Goal: Task Accomplishment & Management: Use online tool/utility

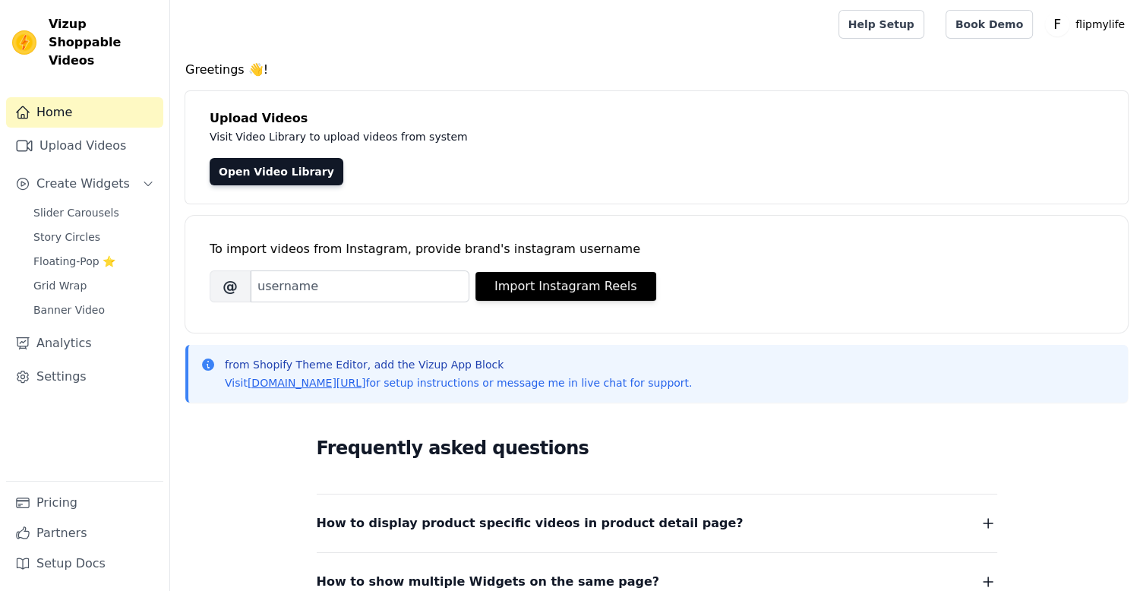
click at [244, 468] on div "Frequently asked questions How to display product specific videos in product de…" at bounding box center [656, 571] width 942 height 313
click at [60, 205] on span "Slider Carousels" at bounding box center [76, 212] width 86 height 15
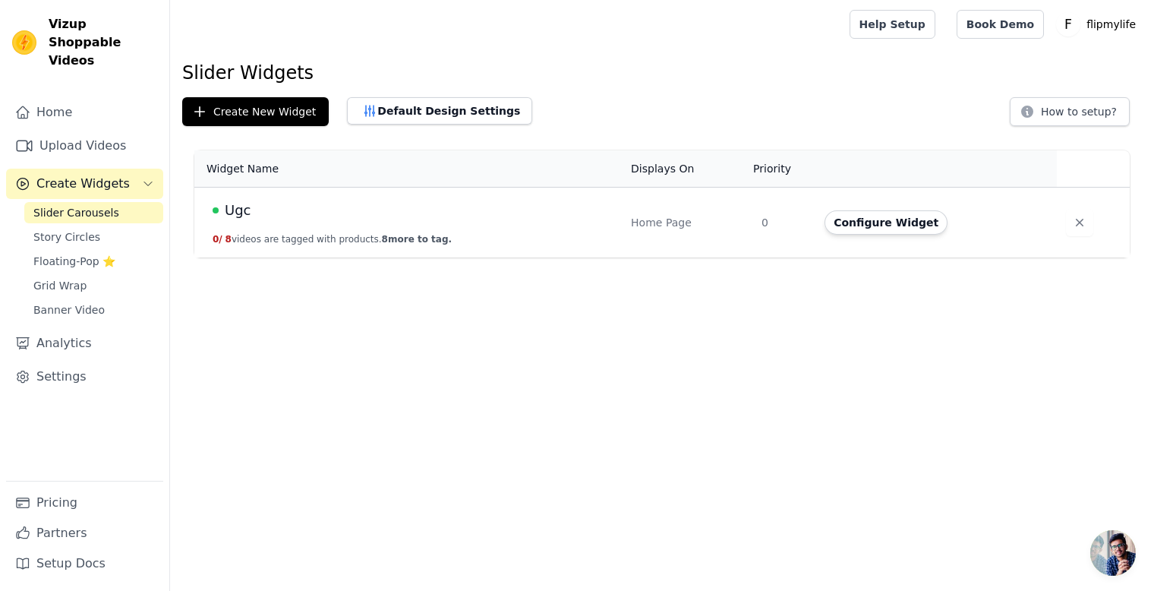
click at [238, 207] on span "Ugc" at bounding box center [238, 210] width 27 height 21
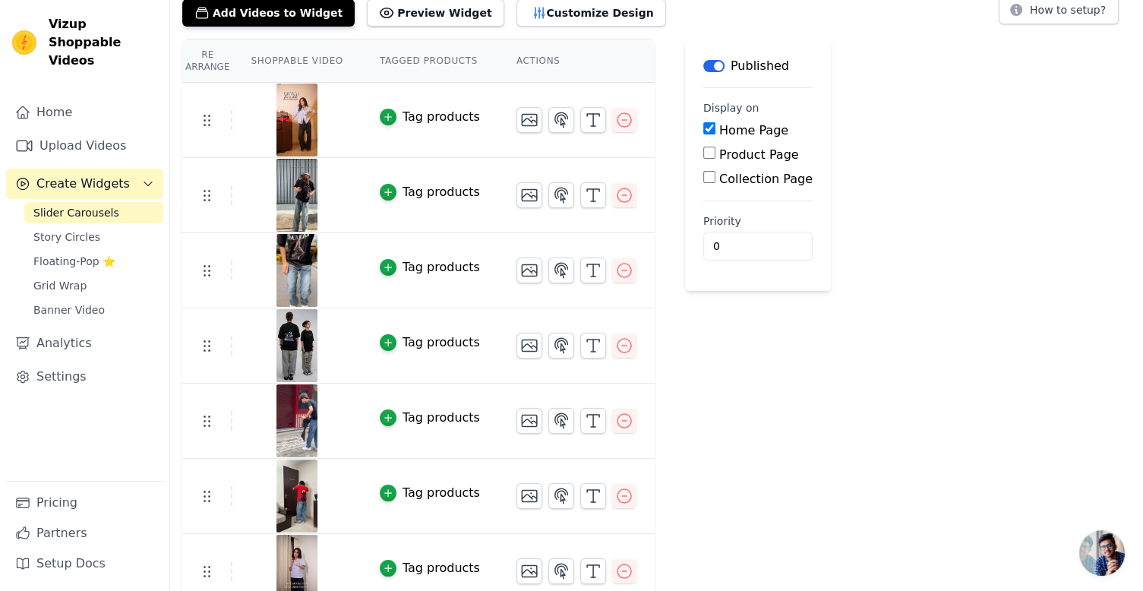
scroll to position [163, 0]
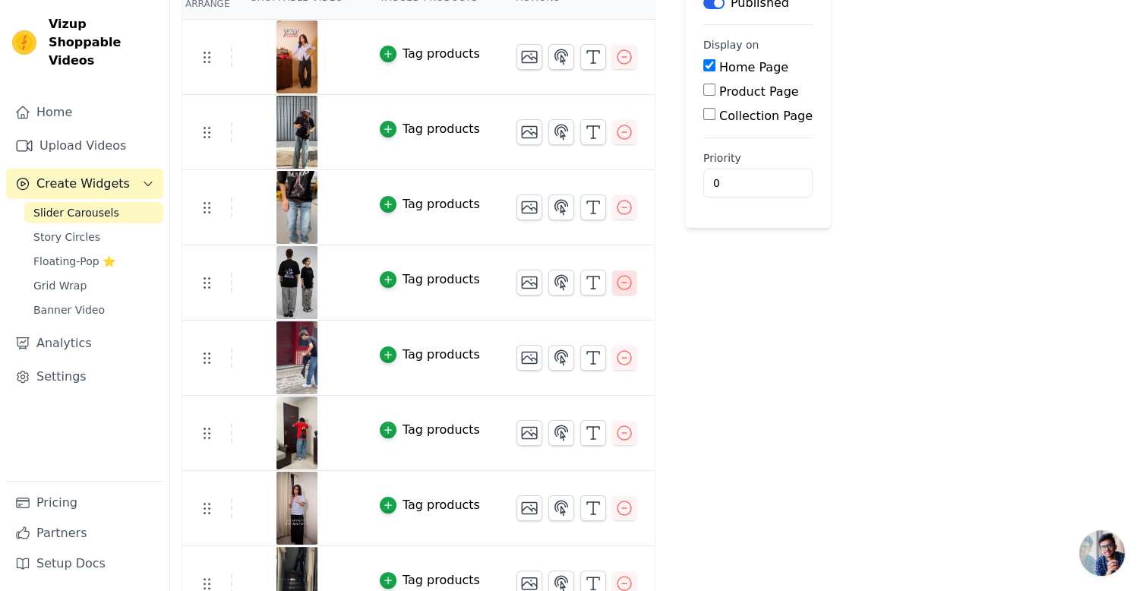
click at [615, 282] on icon "button" at bounding box center [624, 282] width 18 height 18
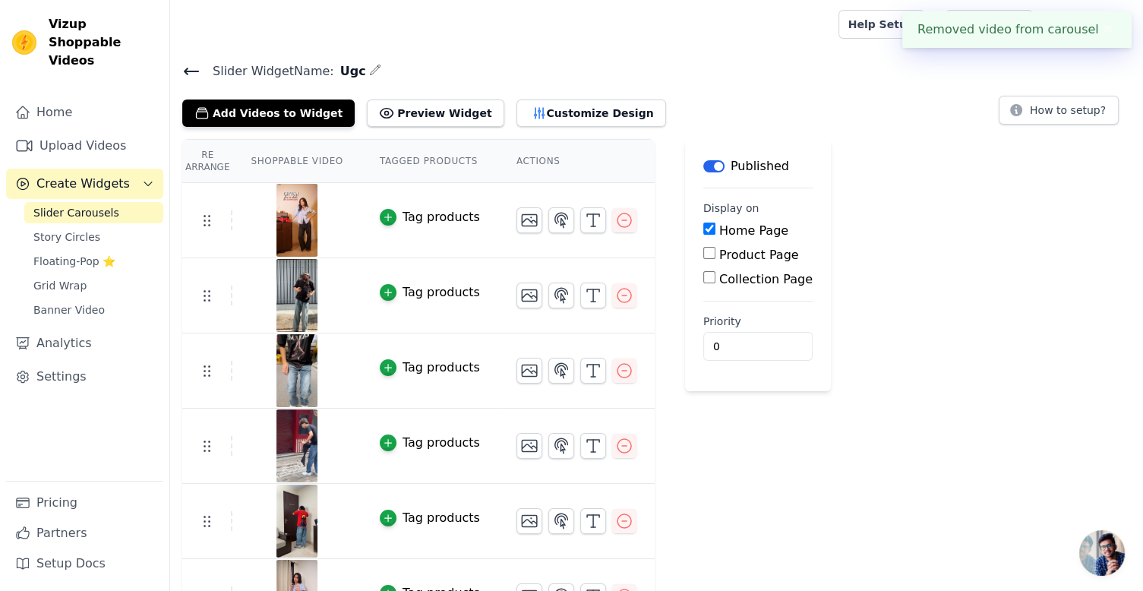
scroll to position [116, 0]
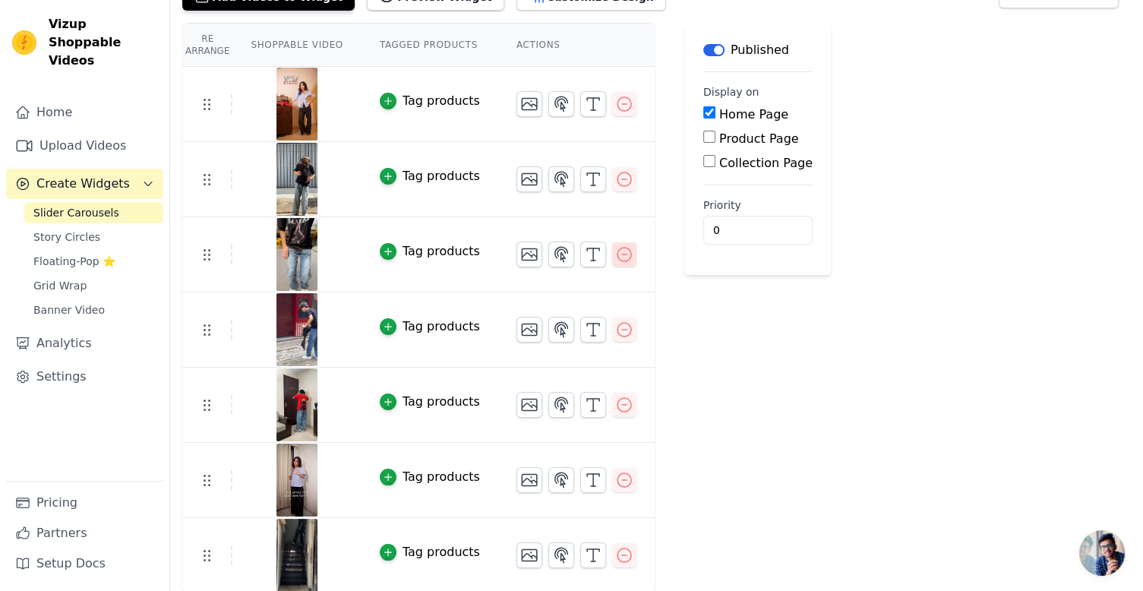
click at [615, 260] on icon "button" at bounding box center [624, 254] width 18 height 18
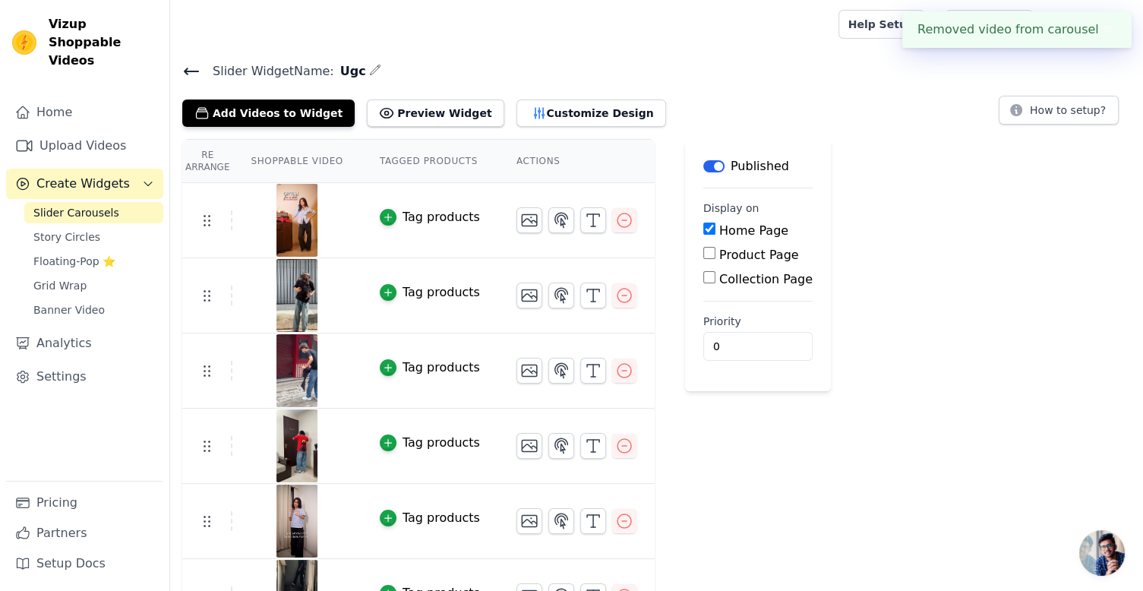
scroll to position [41, 0]
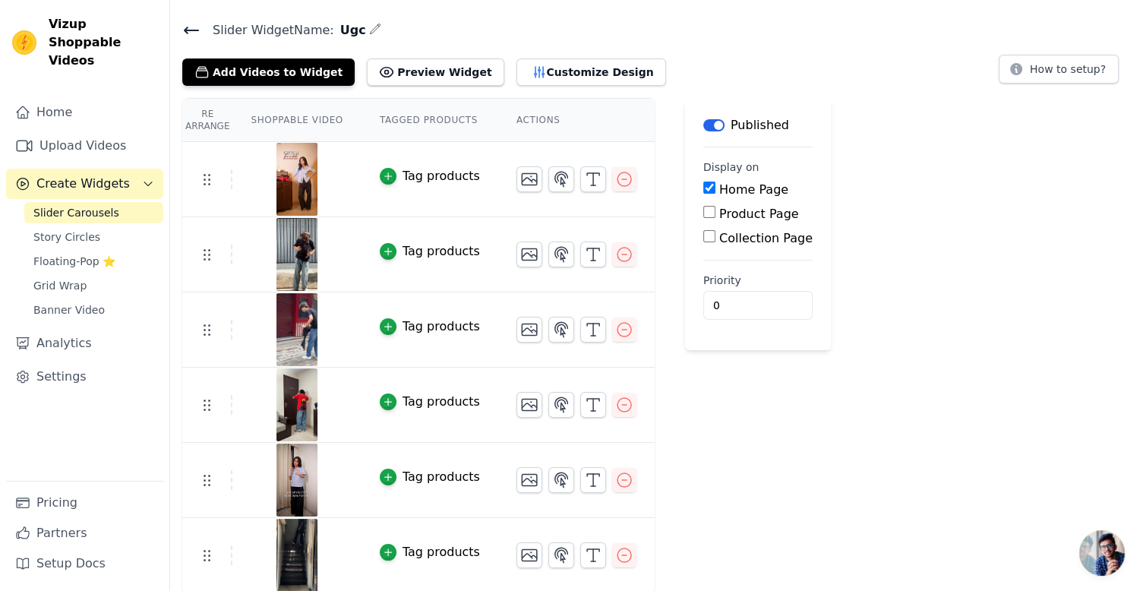
click at [203, 413] on tr "Tag products" at bounding box center [418, 404] width 472 height 75
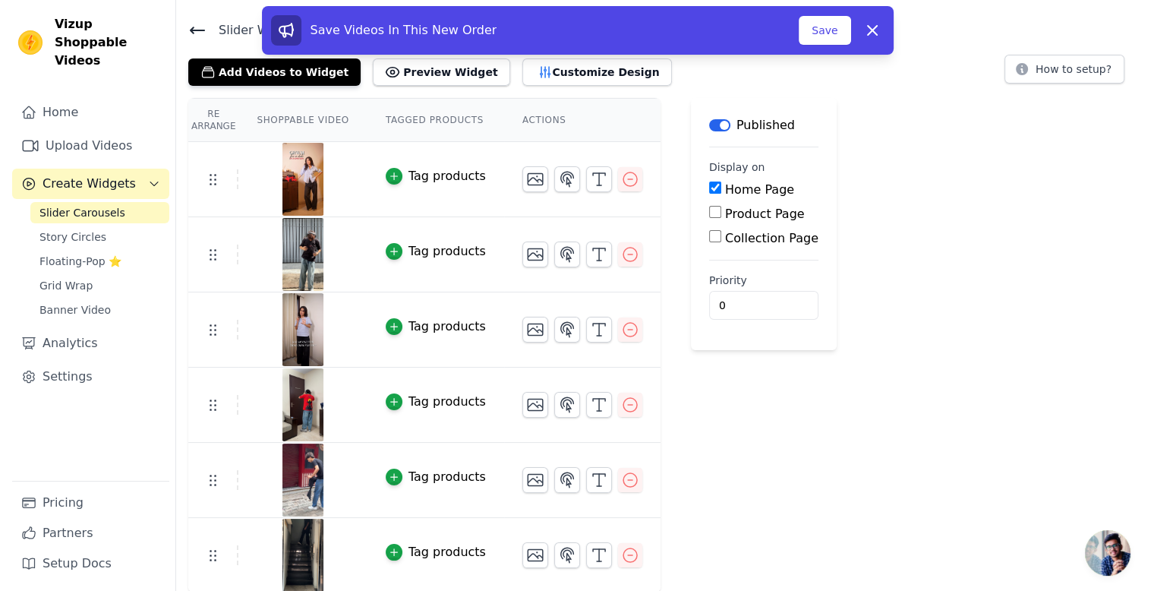
scroll to position [0, 0]
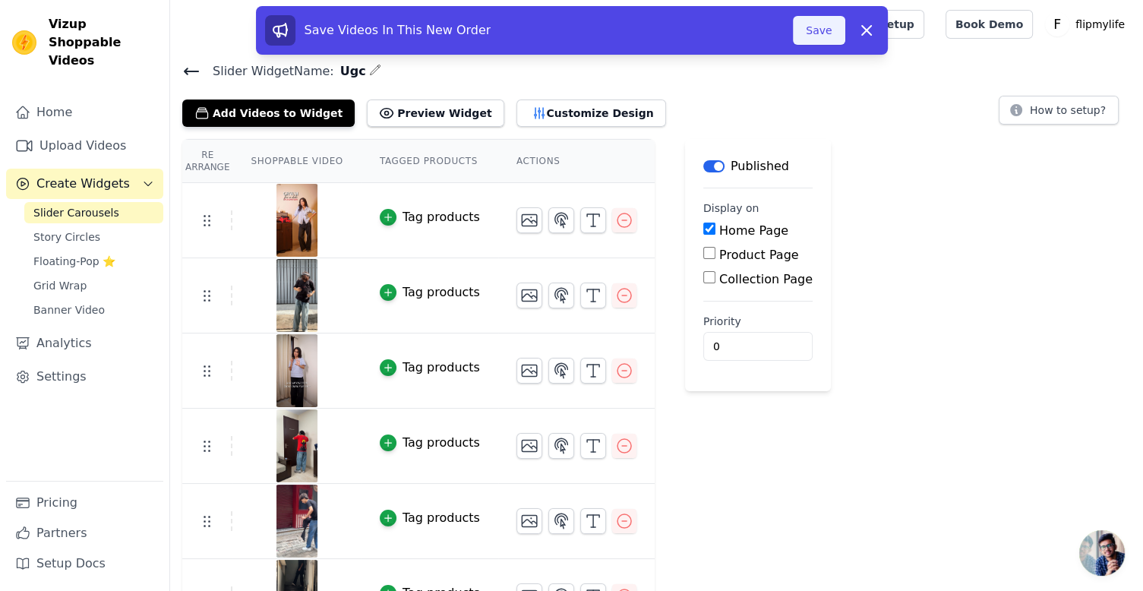
click at [810, 30] on button "Save" at bounding box center [819, 30] width 52 height 29
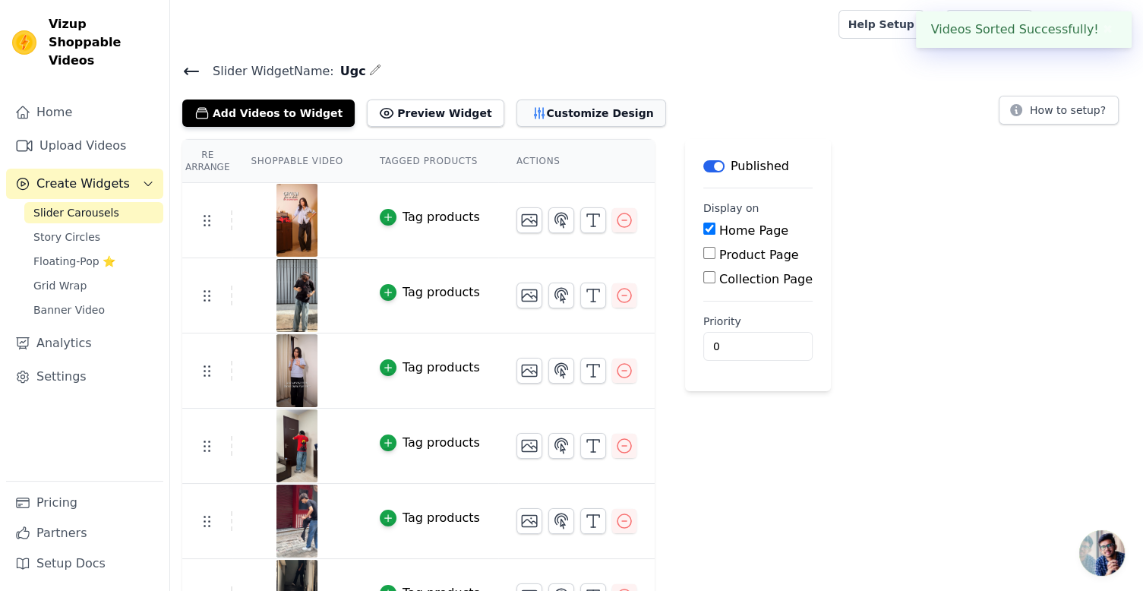
click at [524, 106] on button "Customize Design" at bounding box center [591, 112] width 150 height 27
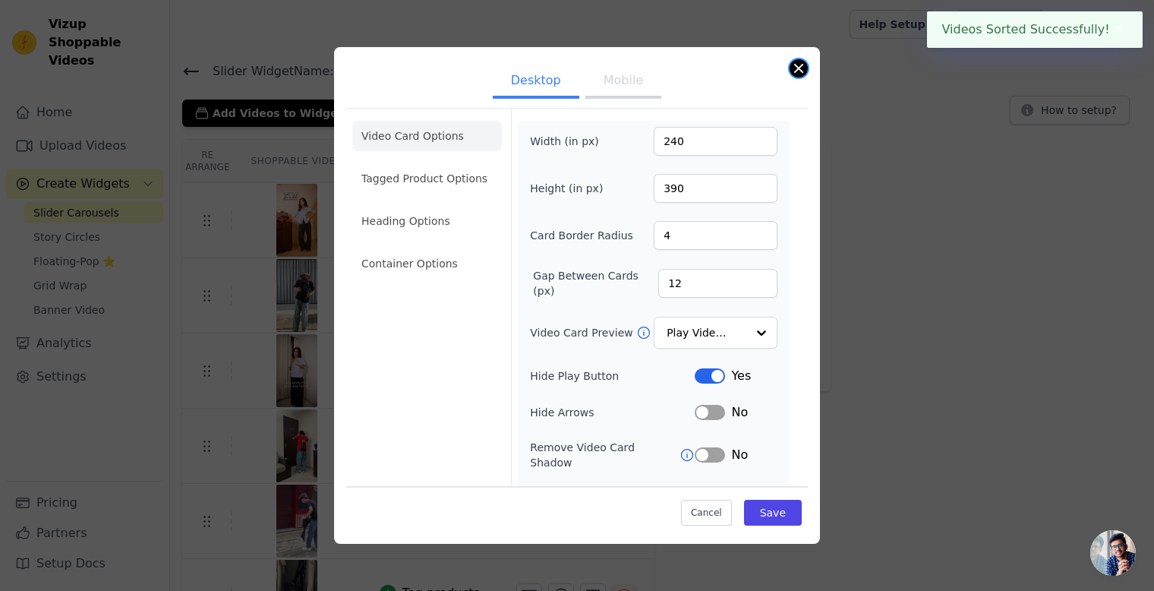
click at [796, 71] on button "Close modal" at bounding box center [799, 68] width 18 height 18
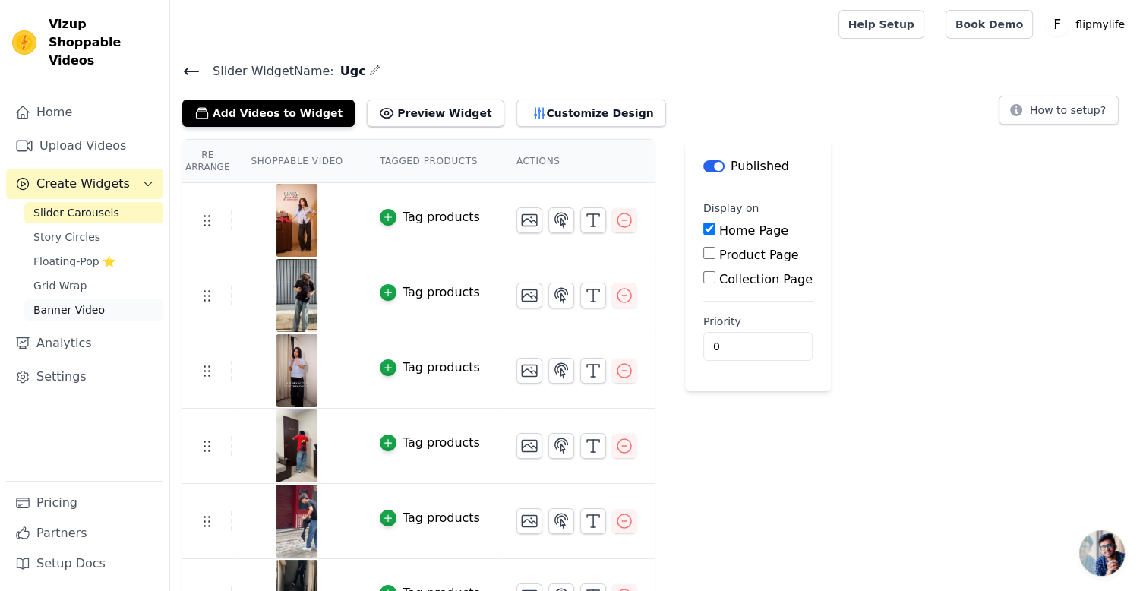
click at [65, 302] on span "Banner Video" at bounding box center [68, 309] width 71 height 15
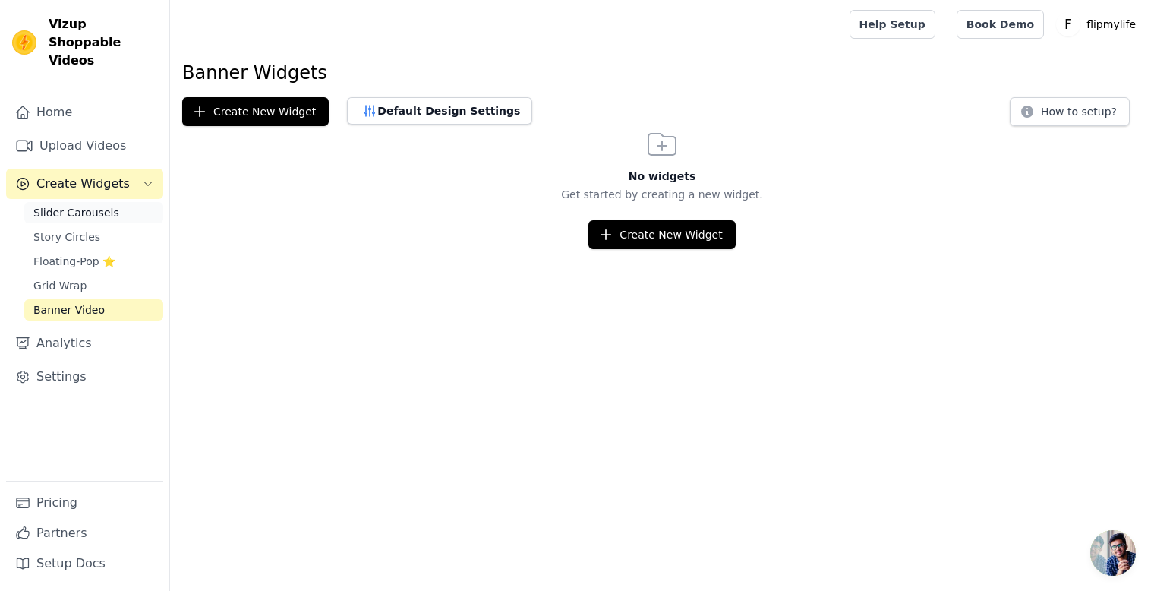
click at [68, 205] on span "Slider Carousels" at bounding box center [76, 212] width 86 height 15
